Goal: Task Accomplishment & Management: Manage account settings

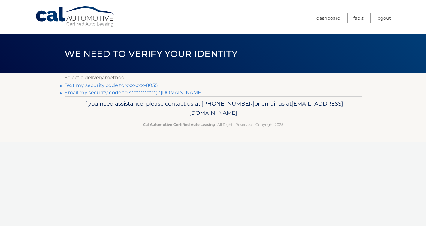
click at [157, 92] on link "**********" at bounding box center [134, 93] width 138 height 6
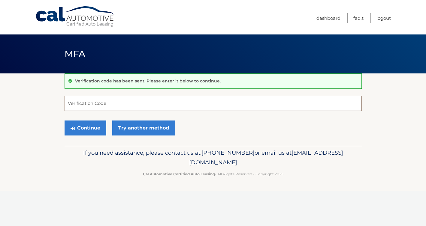
click at [67, 106] on input "Verification Code" at bounding box center [213, 103] width 297 height 15
type input "675488"
click at [76, 126] on button "Continue" at bounding box center [86, 128] width 42 height 15
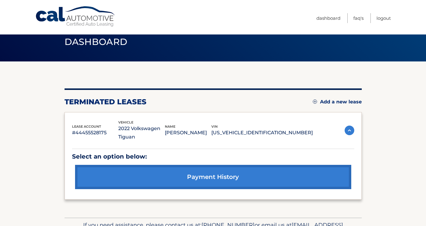
scroll to position [14, 0]
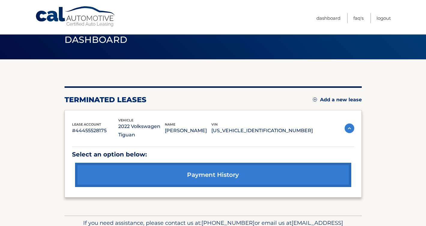
click at [338, 101] on link "Add a new lease" at bounding box center [337, 100] width 49 height 6
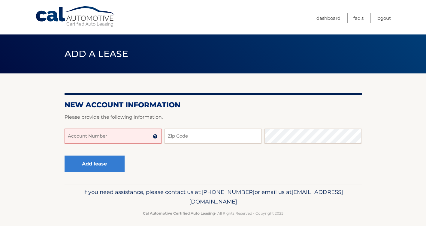
click at [140, 137] on input "Account Number" at bounding box center [113, 136] width 97 height 15
type input "44456006582"
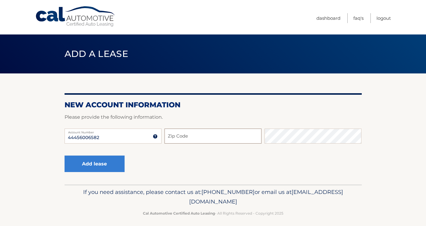
click at [193, 133] on input "Zip Code" at bounding box center [212, 136] width 97 height 15
type input "33063"
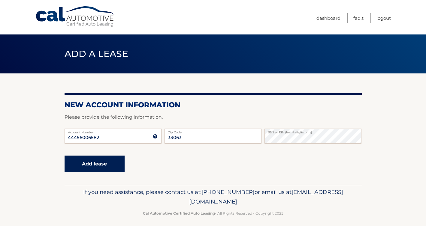
click at [98, 162] on button "Add lease" at bounding box center [95, 164] width 60 height 17
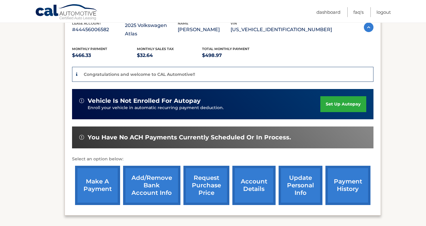
scroll to position [116, 0]
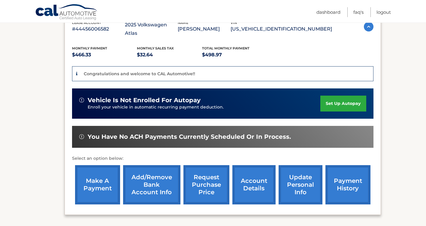
click at [333, 97] on link "set up autopay" at bounding box center [343, 104] width 46 height 16
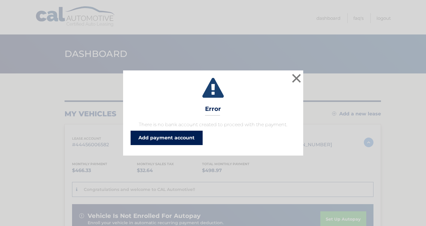
click at [171, 136] on link "Add payment account" at bounding box center [167, 138] width 72 height 14
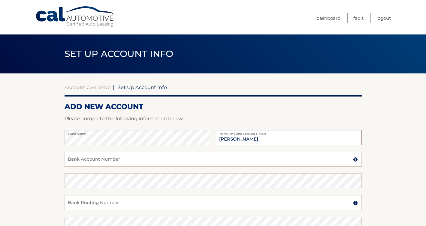
type input "[PERSON_NAME]"
click at [92, 158] on input "Bank Account Number" at bounding box center [213, 159] width 297 height 15
click at [356, 160] on img at bounding box center [355, 159] width 5 height 5
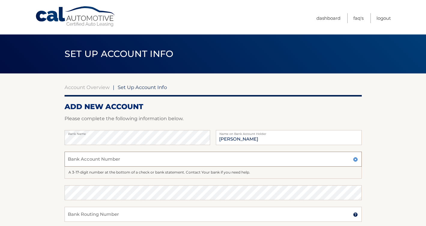
click at [257, 157] on input "Bank Account Number" at bounding box center [213, 159] width 297 height 15
paste input "898006124749"
type input "898006124749"
click at [390, 153] on section "Account Overview | Set Up Account Info ADD NEW ACCOUNT Please complete the foll…" at bounding box center [213, 194] width 426 height 241
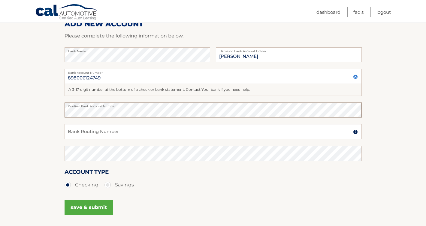
scroll to position [87, 0]
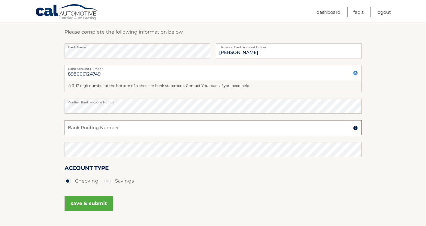
click at [93, 129] on input "Bank Routing Number" at bounding box center [213, 127] width 297 height 15
paste input "063100277"
type input "063100277"
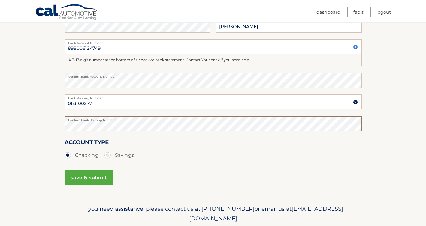
scroll to position [116, 0]
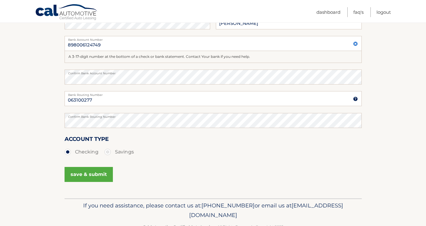
click at [103, 173] on button "save & submit" at bounding box center [89, 174] width 48 height 15
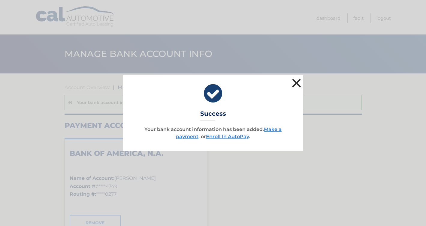
click at [300, 82] on button "×" at bounding box center [297, 83] width 12 height 12
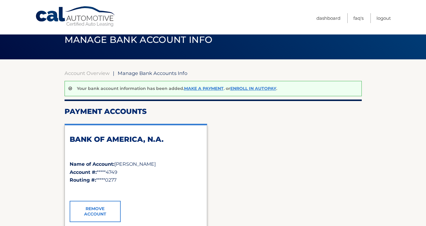
scroll to position [15, 0]
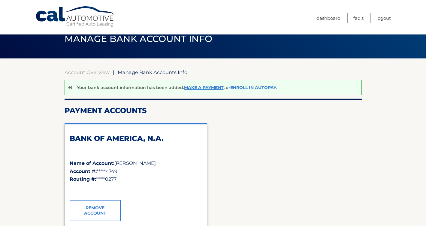
click at [265, 88] on link "Enroll In AutoPay" at bounding box center [253, 87] width 46 height 5
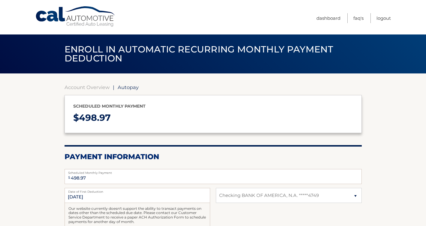
select select "YjYzNjQ0YTctOGVmMC00MWE2LThlZjQtZDI5MThlNDQwOTM1"
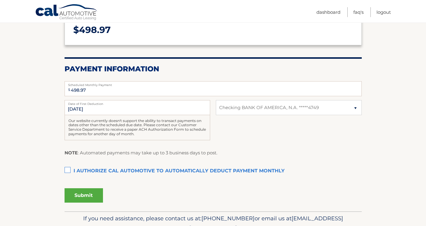
scroll to position [92, 0]
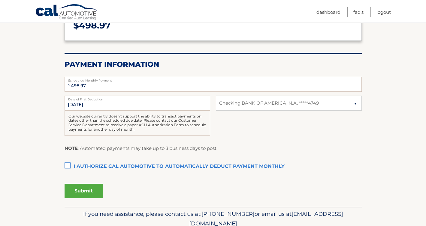
click at [66, 167] on label "I authorize cal automotive to automatically deduct payment monthly This checkbo…" at bounding box center [213, 167] width 297 height 12
click at [0, 0] on input "I authorize cal automotive to automatically deduct payment monthly This checkbo…" at bounding box center [0, 0] width 0 height 0
click at [72, 191] on button "Submit" at bounding box center [84, 191] width 38 height 14
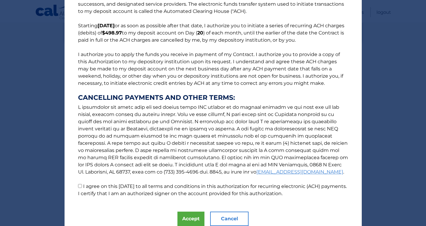
scroll to position [57, 0]
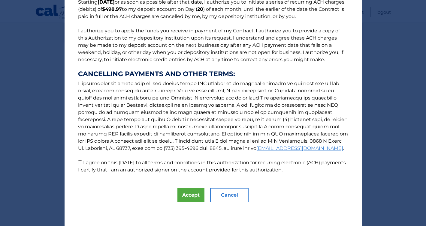
click at [79, 163] on input "I agree on this 09/12/2025 to all terms and conditions in this authorization fo…" at bounding box center [80, 163] width 4 height 4
checkbox input "true"
click at [189, 194] on button "Accept" at bounding box center [190, 195] width 27 height 14
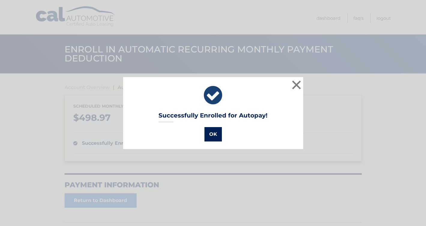
click at [212, 129] on button "OK" at bounding box center [212, 134] width 17 height 14
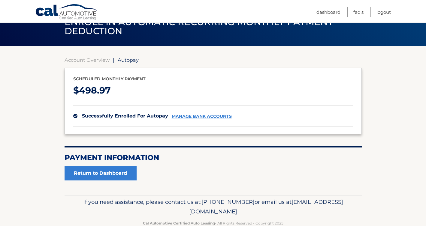
scroll to position [42, 0]
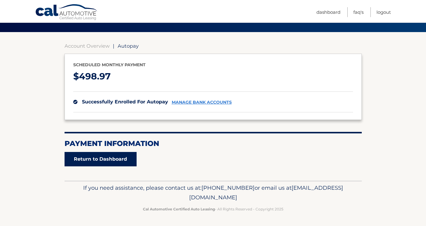
click at [103, 162] on link "Return to Dashboard" at bounding box center [101, 159] width 72 height 14
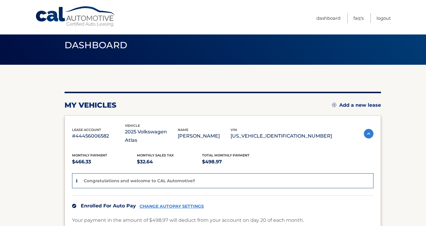
scroll to position [11, 0]
